Goal: Transaction & Acquisition: Purchase product/service

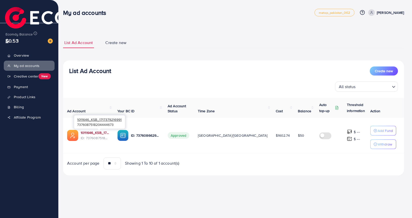
click at [99, 134] on link "1011646_KSB_1717379216991" at bounding box center [95, 132] width 29 height 5
click at [25, 89] on span "Payment" at bounding box center [22, 86] width 14 height 5
click at [21, 89] on span "Payment" at bounding box center [22, 86] width 14 height 5
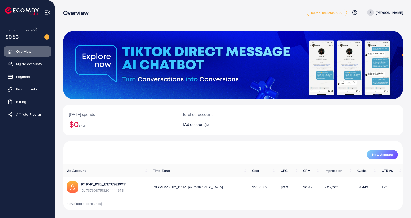
scroll to position [0, 0]
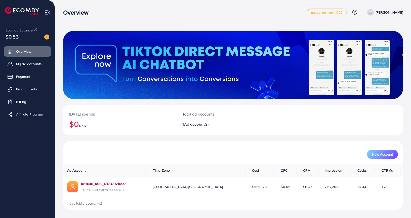
click at [93, 184] on link "1011646_KSB_1717379216991" at bounding box center [104, 183] width 46 height 5
click at [24, 78] on span "Payment" at bounding box center [24, 76] width 14 height 5
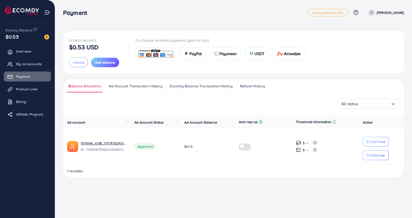
click at [262, 55] on span "USDT" at bounding box center [260, 54] width 10 height 6
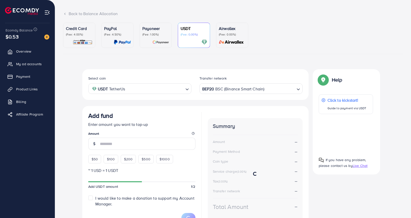
scroll to position [61, 0]
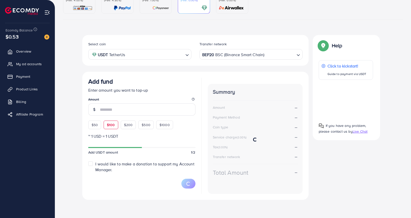
click at [112, 125] on div "Add fund Enter amount you want to top-up Amount $50 $100 $200 $500 $1000" at bounding box center [141, 103] width 107 height 51
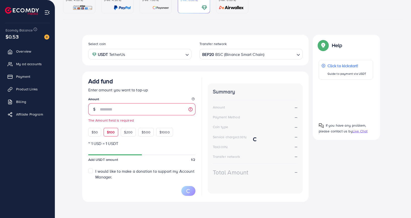
click at [110, 134] on span "$100" at bounding box center [111, 132] width 8 height 5
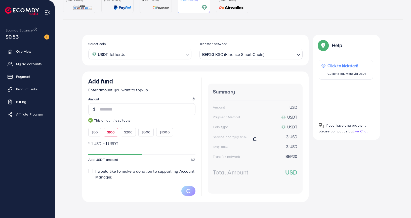
click at [73, 129] on div "Select coin USDT TetherUs Loading... Transfer network BEP20 BSC (Binance Smart …" at bounding box center [233, 120] width 340 height 171
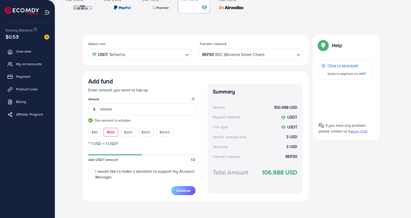
scroll to position [62, 0]
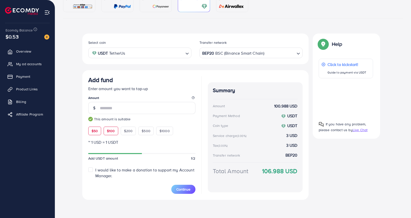
click at [92, 133] on div "$50" at bounding box center [94, 131] width 13 height 9
click at [76, 133] on div "Select coin USDT TetherUs Loading... Transfer network BEP20 BSC (Binance Smart …" at bounding box center [233, 118] width 340 height 170
click at [107, 132] on span "$100" at bounding box center [111, 130] width 8 height 5
click at [76, 124] on div "Select coin USDT TetherUs Loading... Transfer network BEP20 BSC (Binance Smart …" at bounding box center [233, 118] width 340 height 170
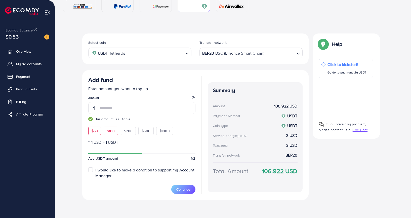
click at [95, 131] on span "$50" at bounding box center [95, 130] width 6 height 5
click at [110, 132] on span "$100" at bounding box center [111, 130] width 8 height 5
type input "***"
click at [76, 148] on div "Select coin USDT TetherUs Loading... Transfer network BEP20 BSC (Binance Smart …" at bounding box center [233, 118] width 340 height 170
click at [181, 190] on span "Continue" at bounding box center [183, 189] width 14 height 5
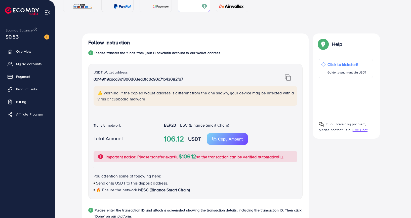
click at [70, 138] on div "Follow instruction 1 Please transfer the funds from your Blockchain account to …" at bounding box center [233, 191] width 340 height 316
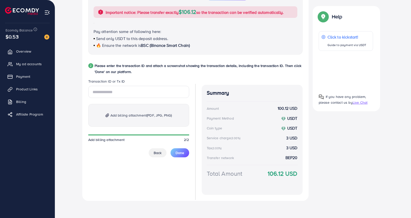
scroll to position [208, 0]
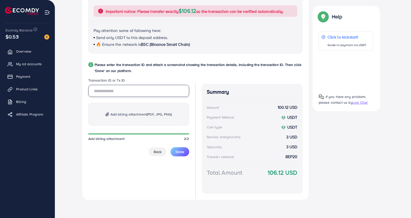
click at [126, 92] on input "text" at bounding box center [138, 91] width 101 height 12
paste input "**********"
type input "**********"
click at [126, 114] on span "Add billing attachment (PDF, JPG, PNG)" at bounding box center [141, 114] width 62 height 6
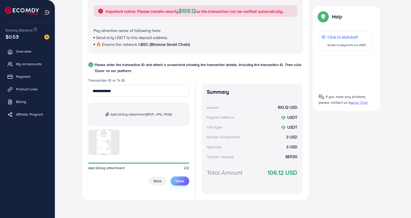
click at [181, 183] on span "Done" at bounding box center [180, 180] width 9 height 5
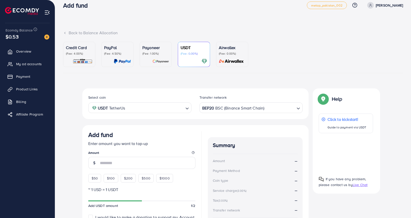
scroll to position [0, 0]
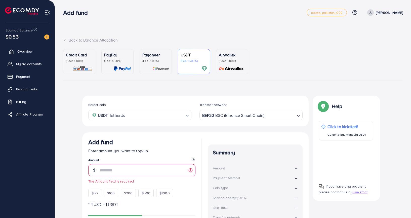
click at [21, 52] on span "Overview" at bounding box center [24, 51] width 15 height 5
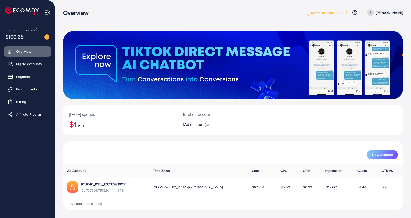
scroll to position [0, 0]
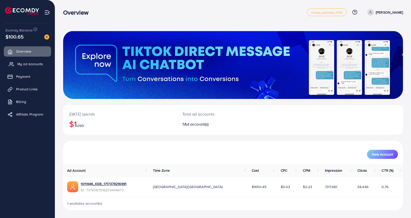
click at [25, 62] on span "My ad accounts" at bounding box center [30, 63] width 26 height 5
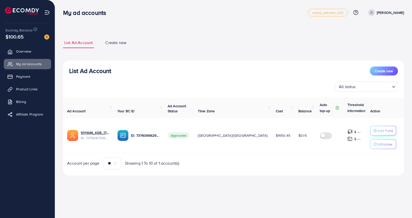
click at [378, 131] on p "Add Fund" at bounding box center [385, 131] width 15 height 6
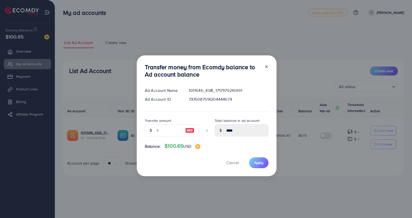
click at [189, 130] on img at bounding box center [189, 130] width 9 height 6
type input "***"
type input "******"
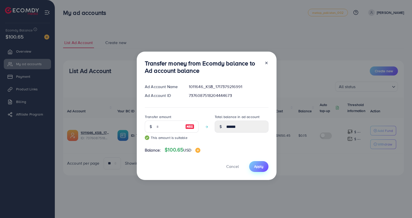
click at [261, 167] on span "Apply" at bounding box center [258, 166] width 9 height 5
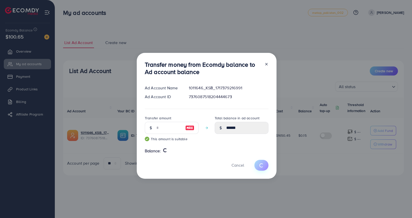
type input "****"
